Goal: Transaction & Acquisition: Download file/media

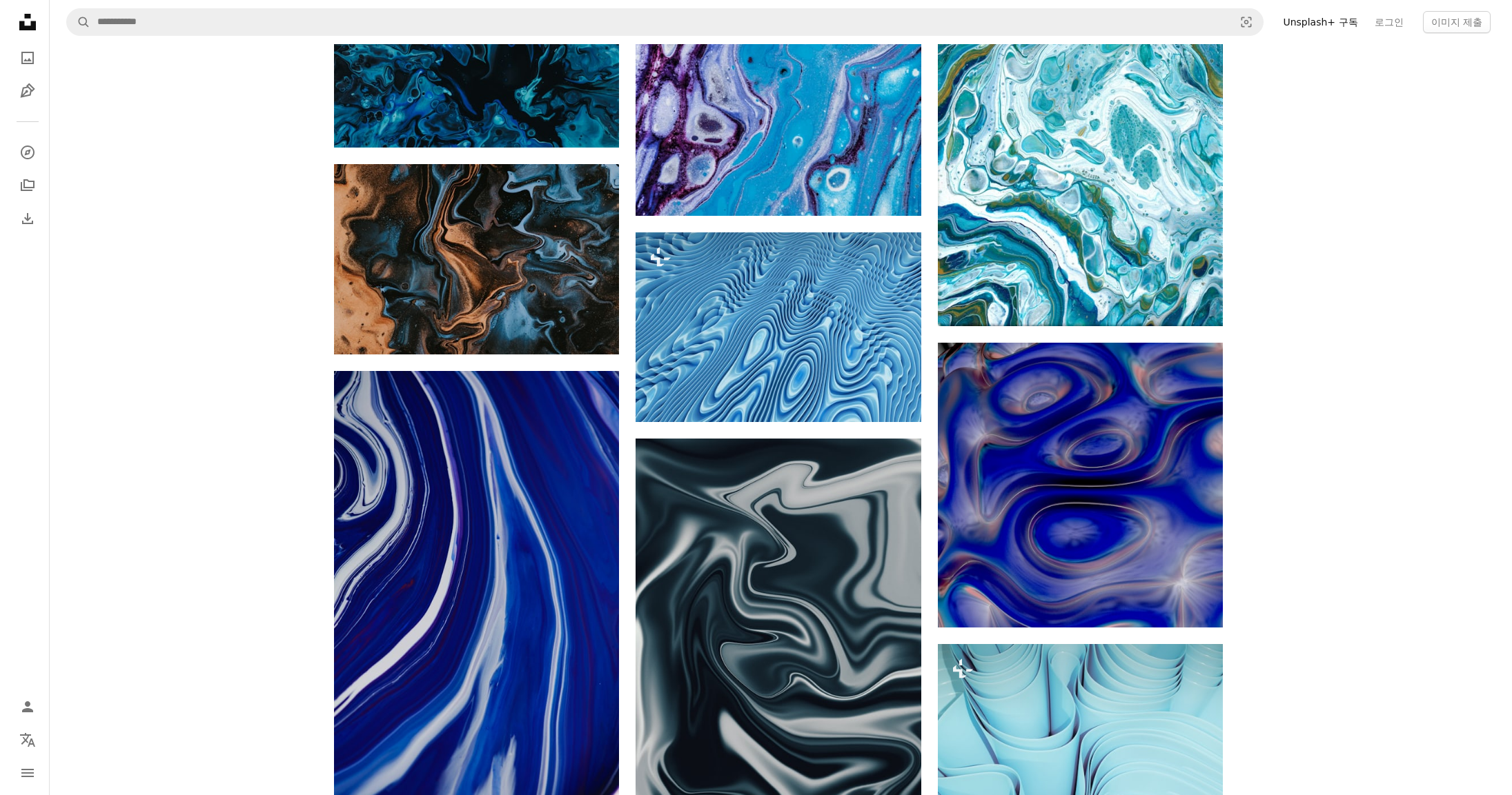
scroll to position [3865, 0]
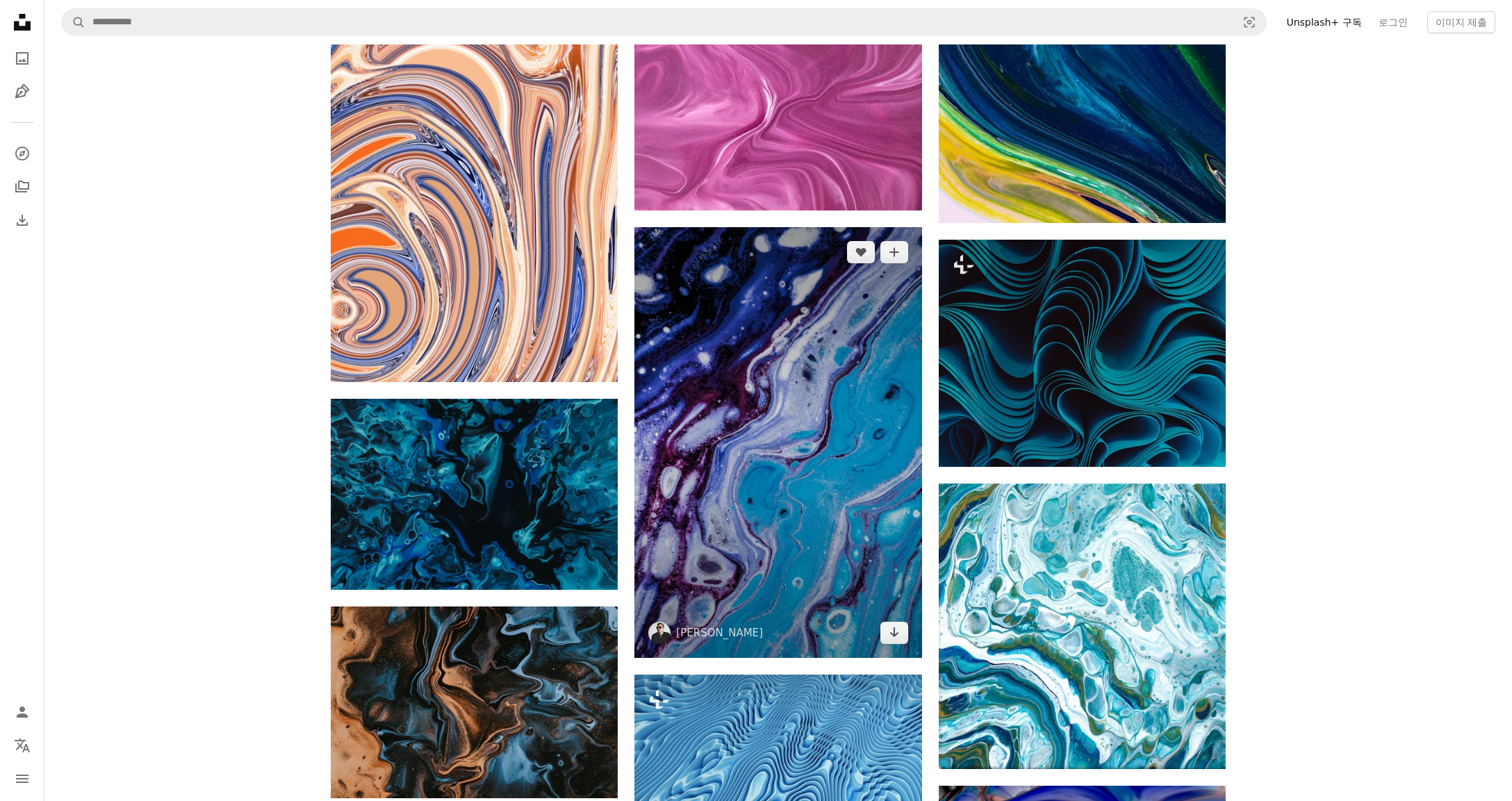
click at [763, 415] on img at bounding box center [778, 443] width 287 height 431
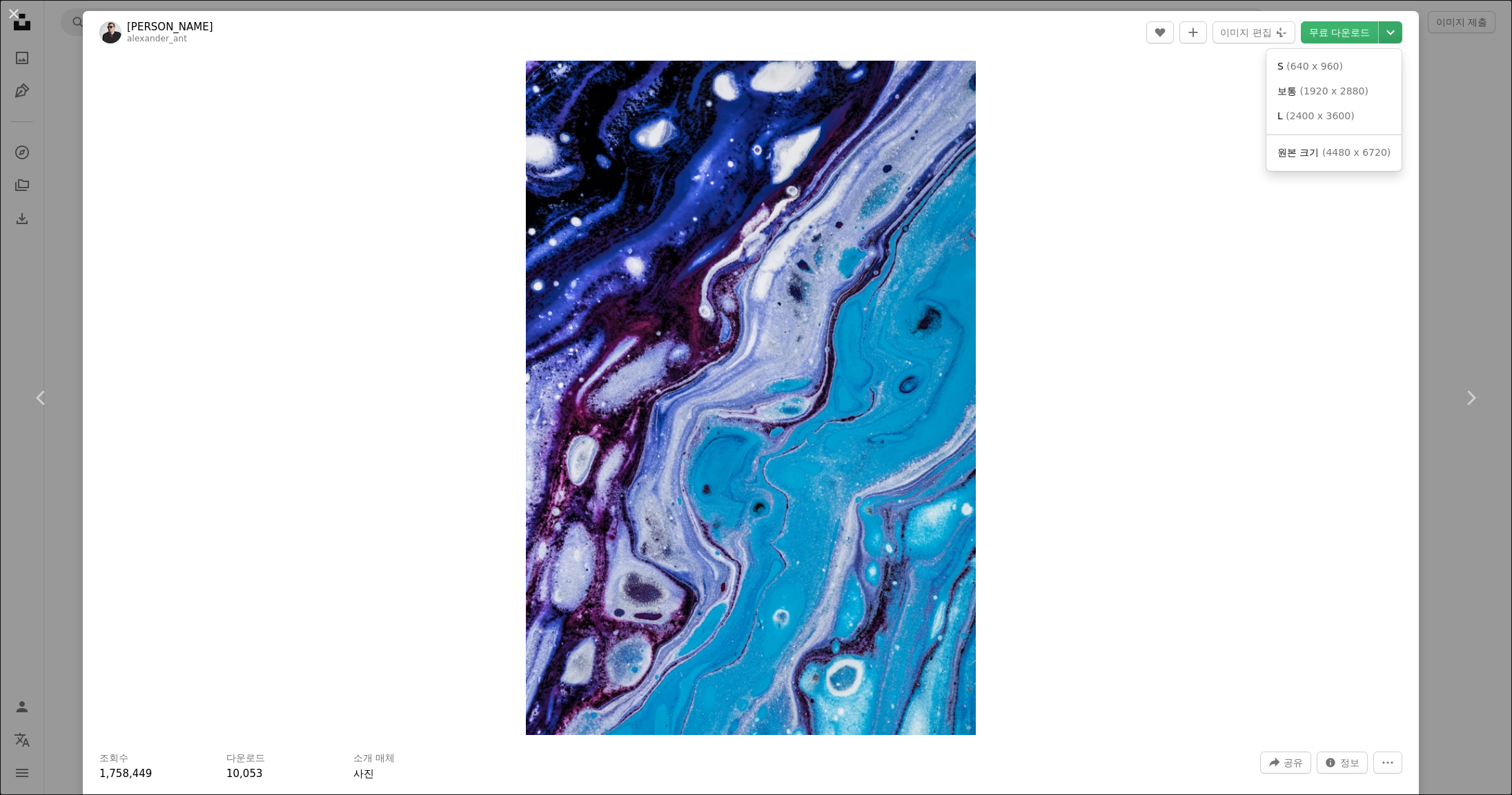
click at [1385, 24] on icon "Chevron down" at bounding box center [1391, 33] width 22 height 17
click at [1305, 116] on span "( 2400 x 3600 )" at bounding box center [1319, 115] width 68 height 11
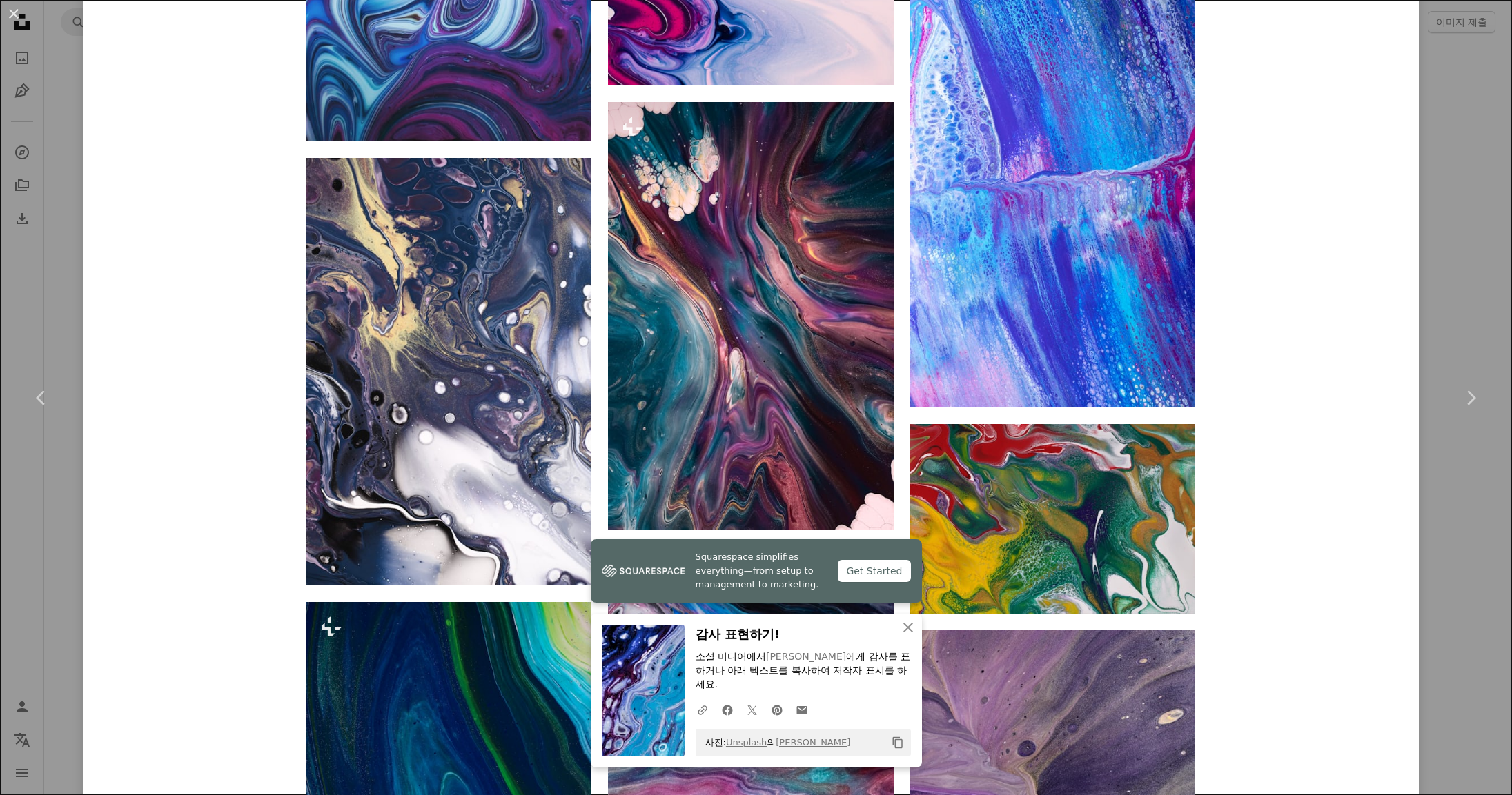
scroll to position [1906, 0]
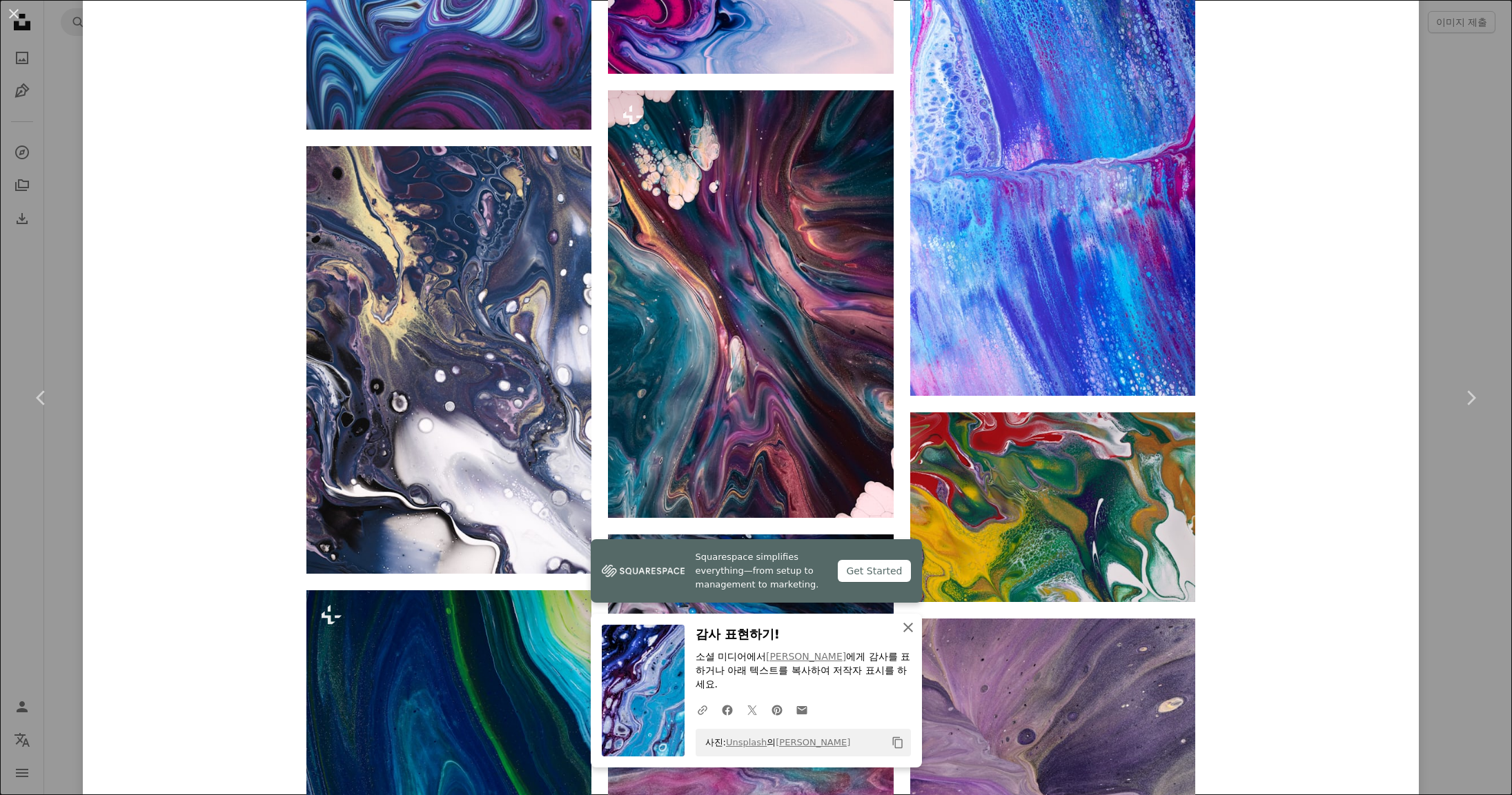
click at [903, 632] on icon "button" at bounding box center [907, 627] width 9 height 9
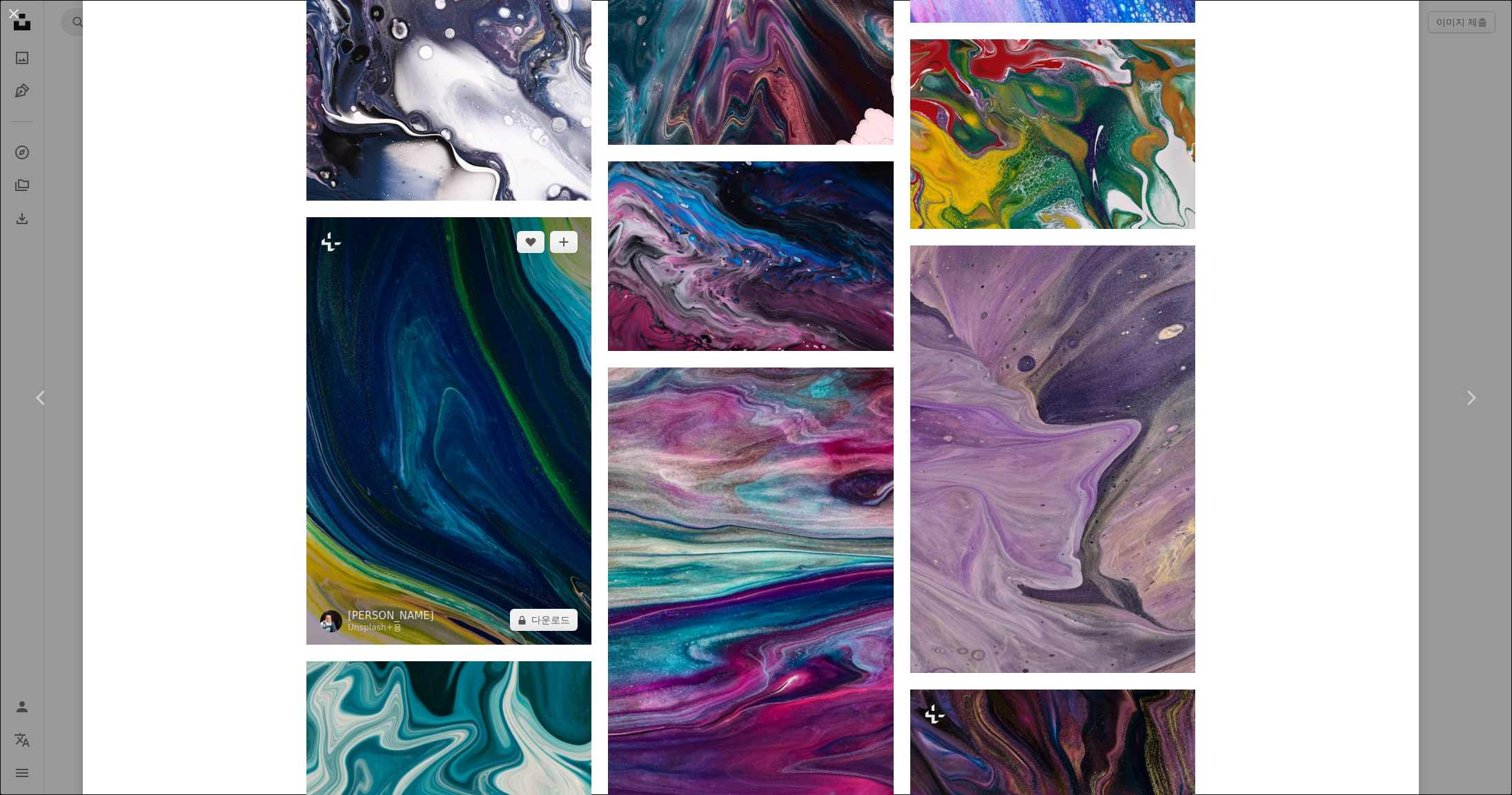
scroll to position [2570, 0]
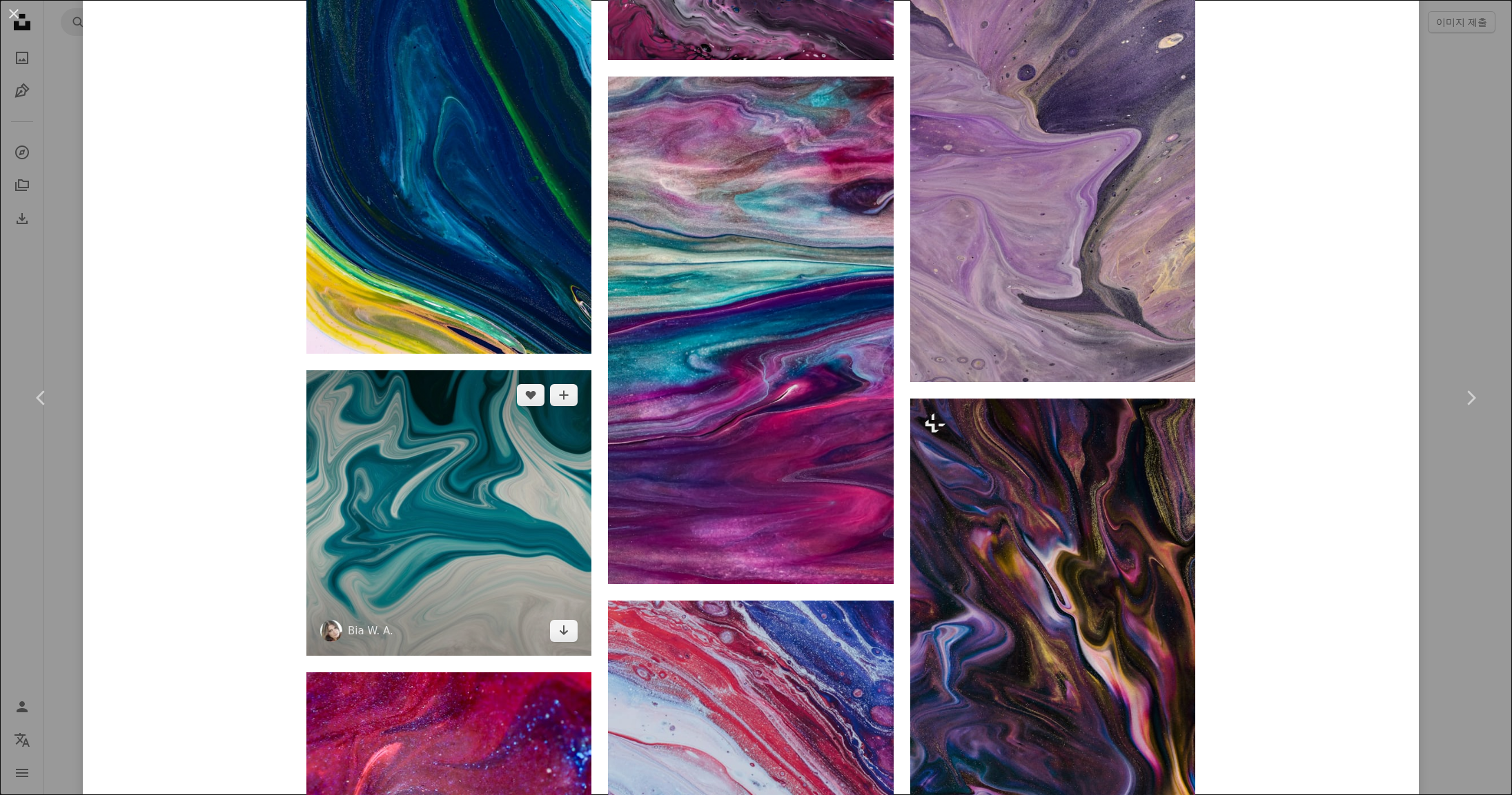
click at [476, 476] on img at bounding box center [449, 513] width 285 height 285
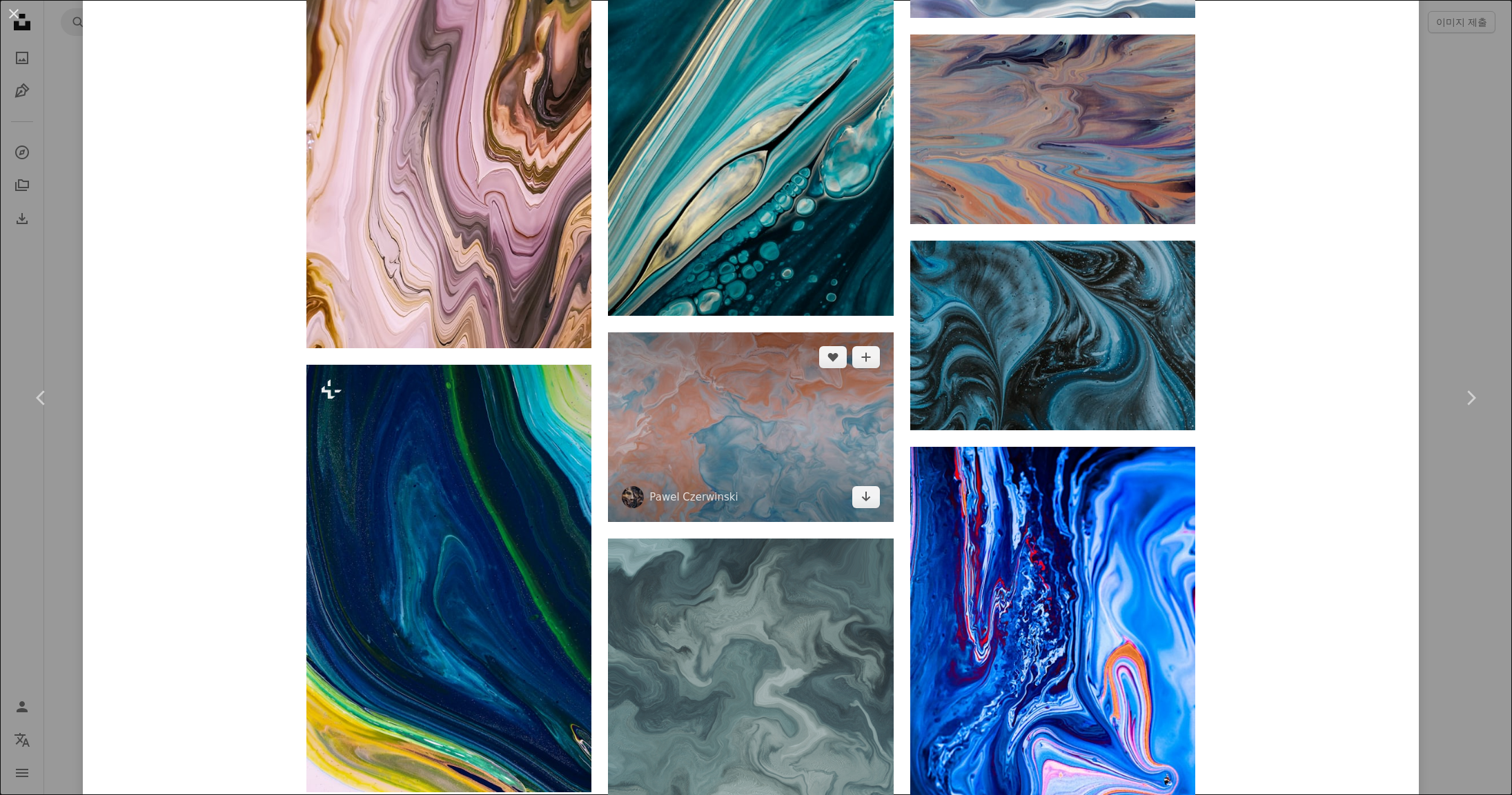
scroll to position [7982, 0]
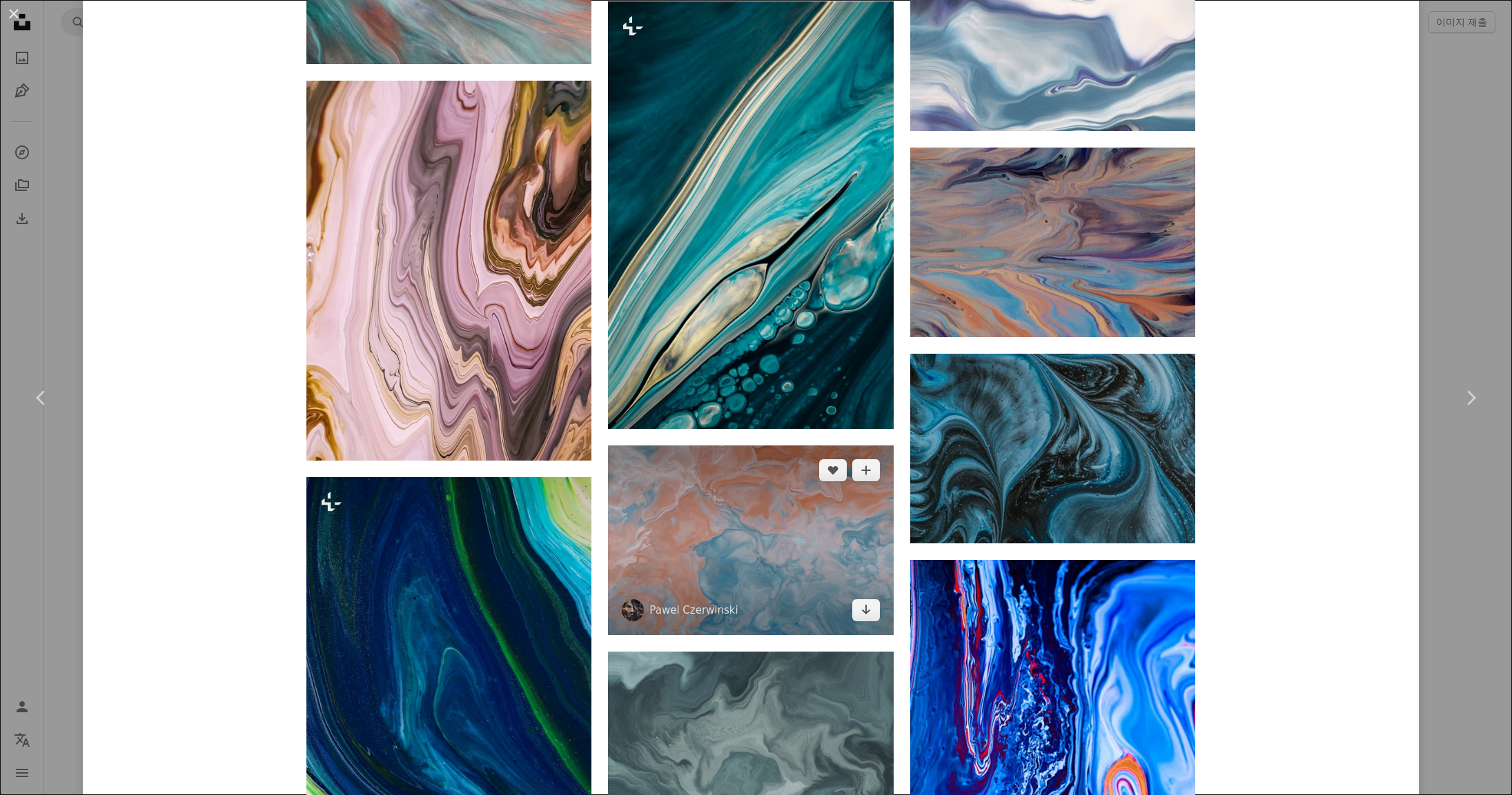
click at [783, 552] on img at bounding box center [751, 540] width 285 height 190
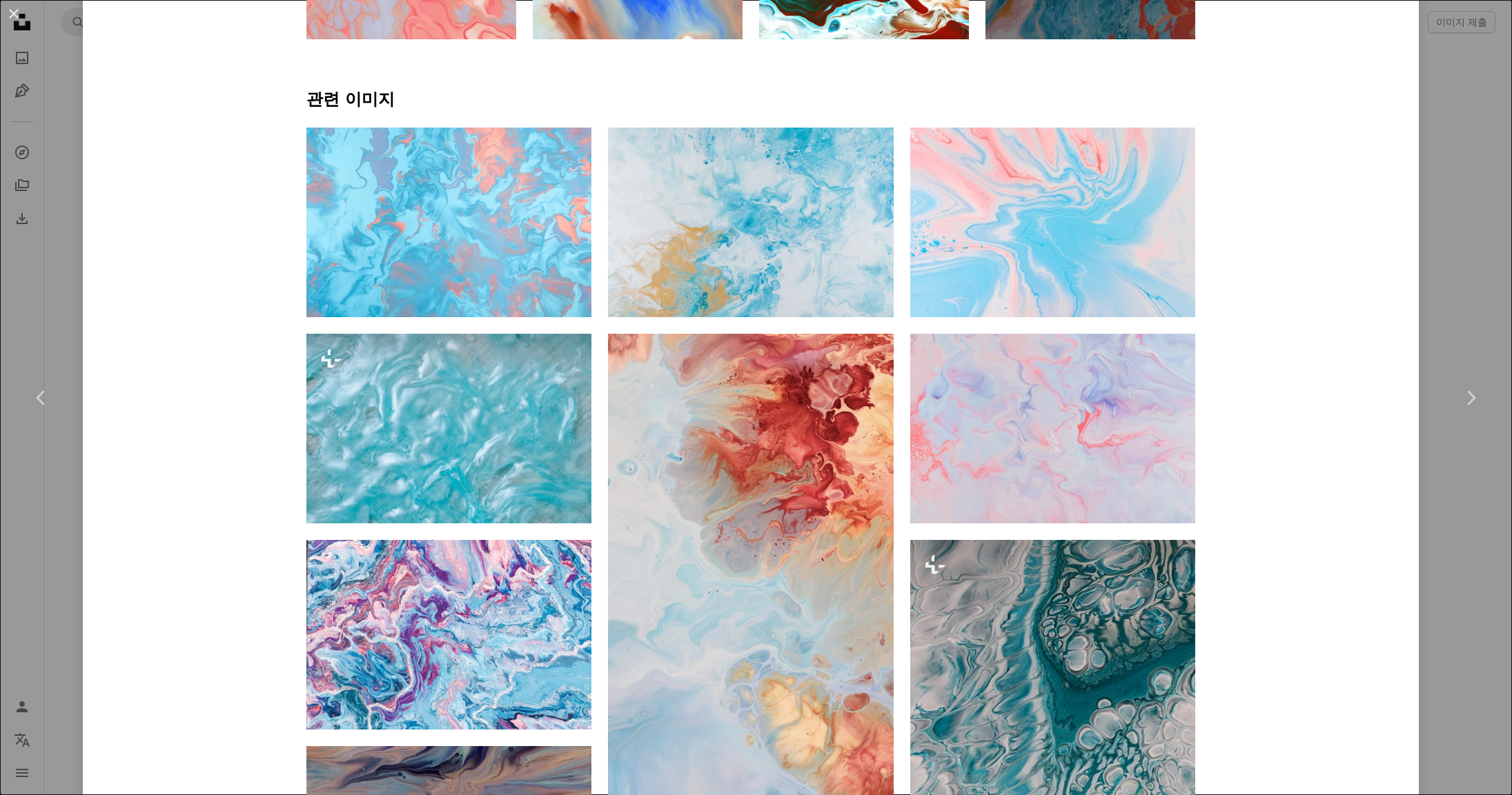
scroll to position [1261, 0]
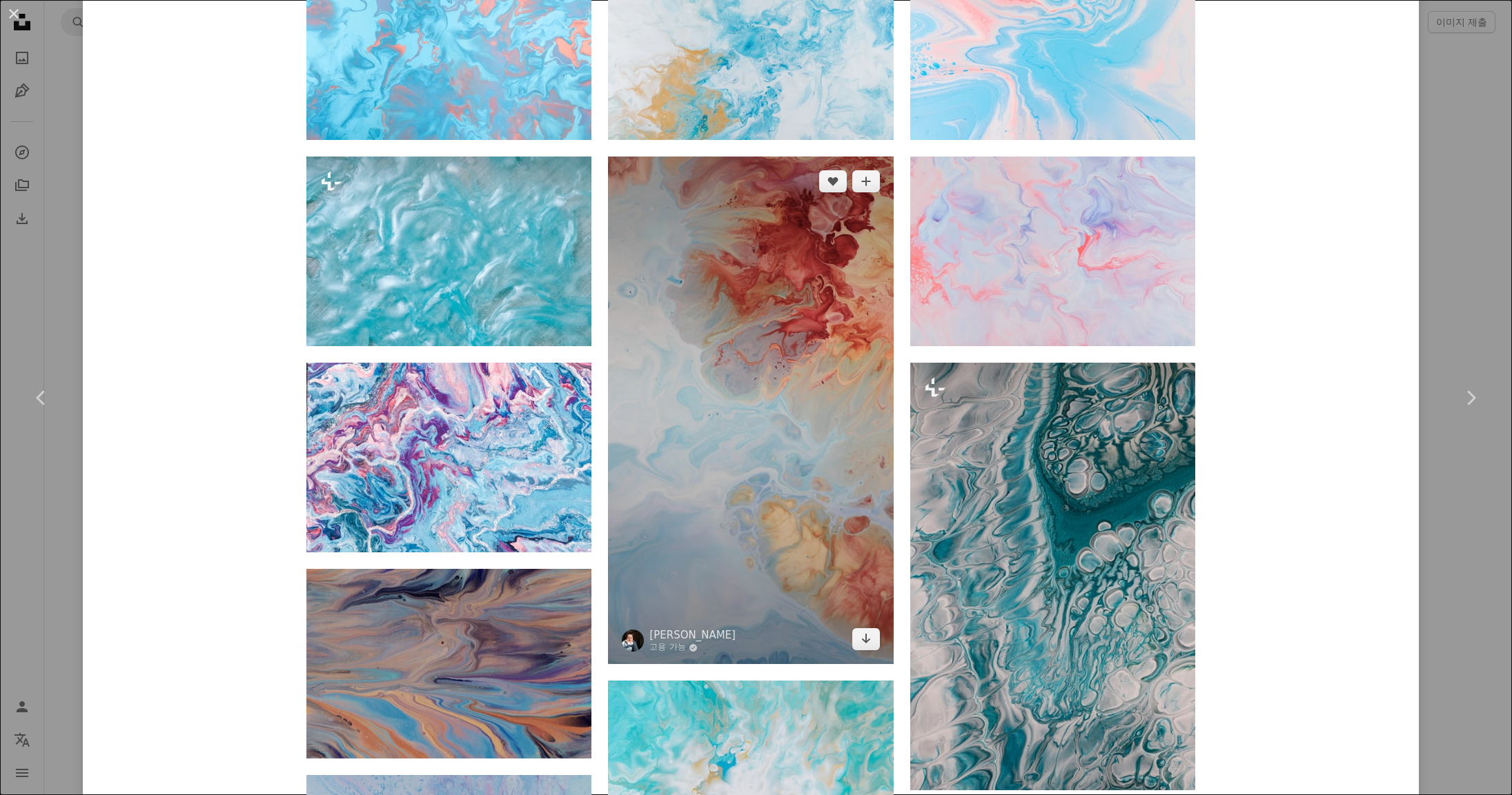
click at [814, 306] on img at bounding box center [751, 411] width 285 height 508
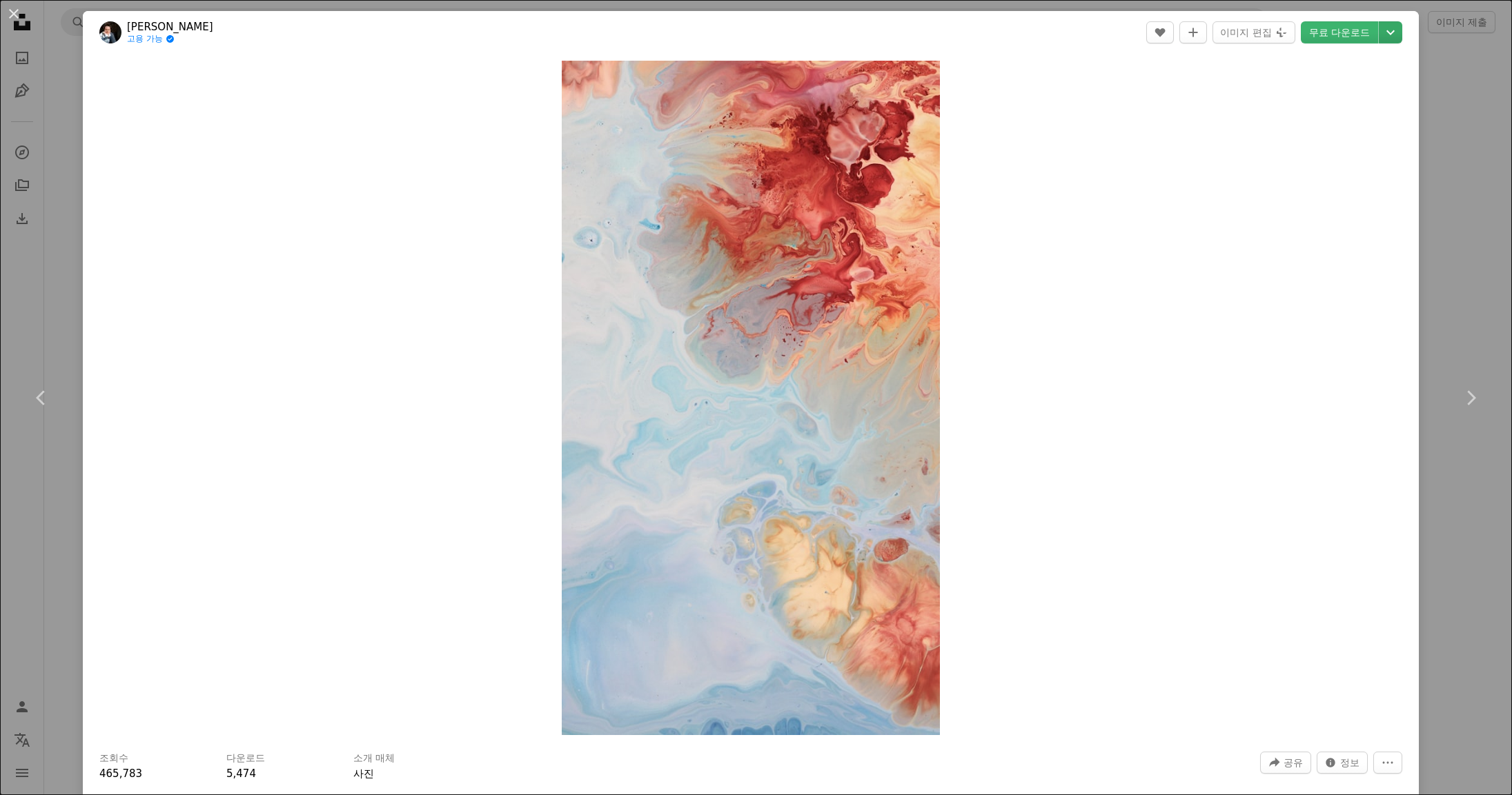
click at [1380, 32] on icon "Chevron down" at bounding box center [1391, 33] width 22 height 17
click at [1348, 111] on span "( 2400 x 4275 )" at bounding box center [1319, 115] width 68 height 11
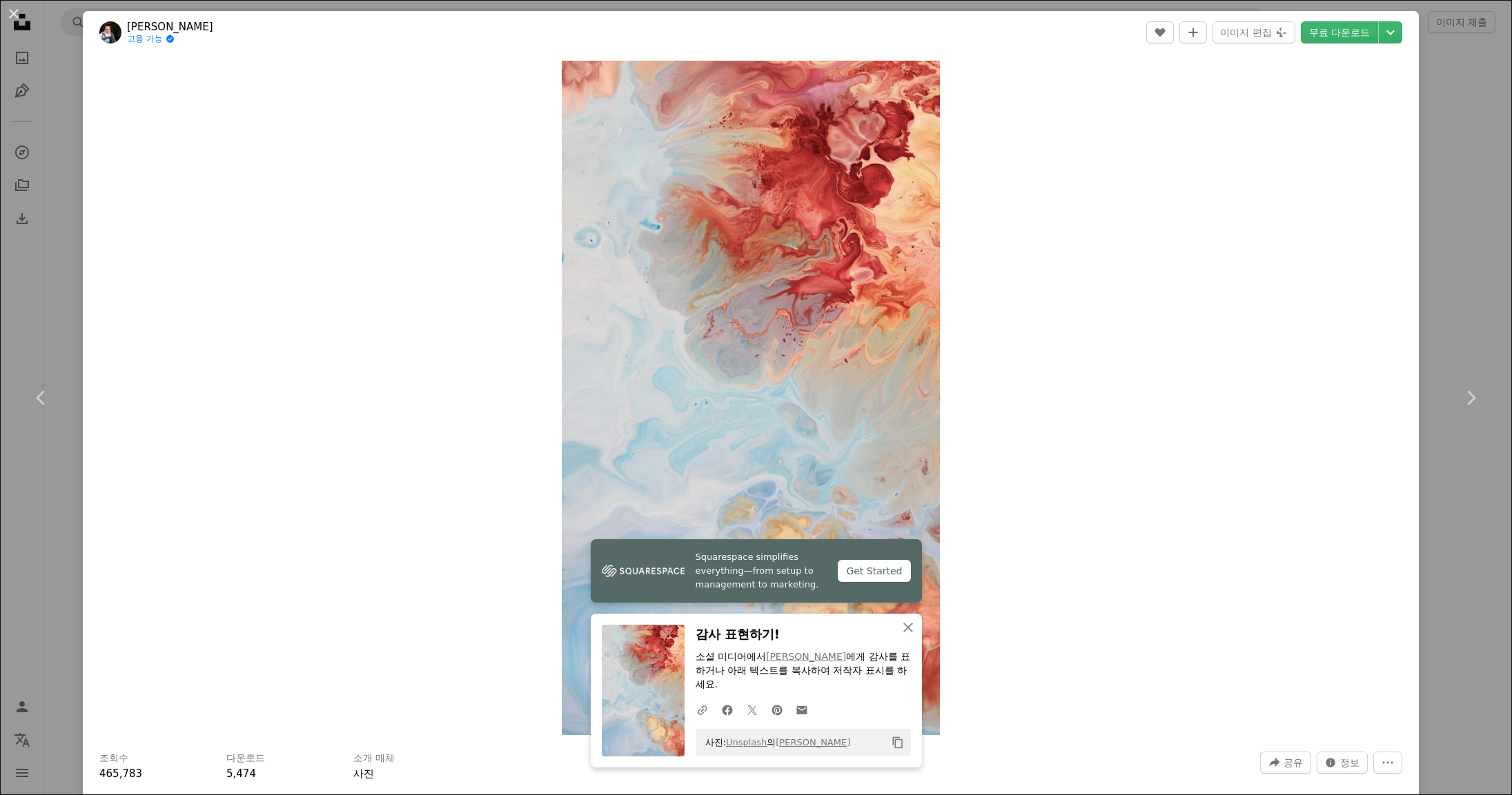
click at [1445, 68] on div "An X shape Chevron left Chevron right Squarespace simplifies everything—from se…" at bounding box center [756, 397] width 1512 height 795
